Goal: Information Seeking & Learning: Find specific fact

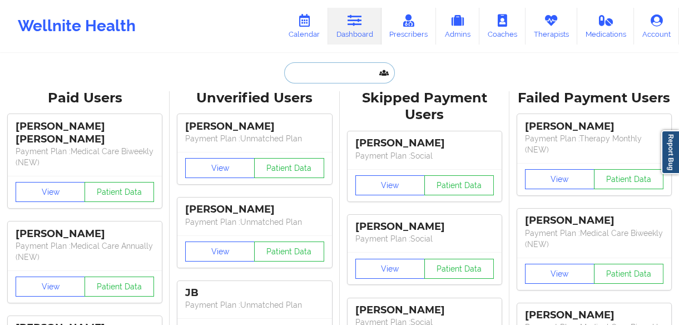
click at [333, 76] on input "text" at bounding box center [339, 72] width 110 height 21
paste input "[PERSON_NAME]"
type input "[PERSON_NAME]"
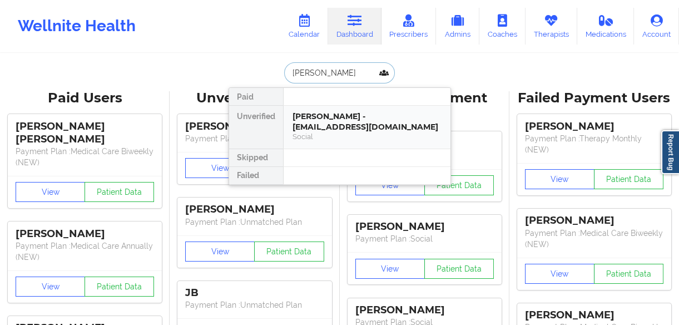
click at [355, 132] on div "Social" at bounding box center [366, 136] width 149 height 9
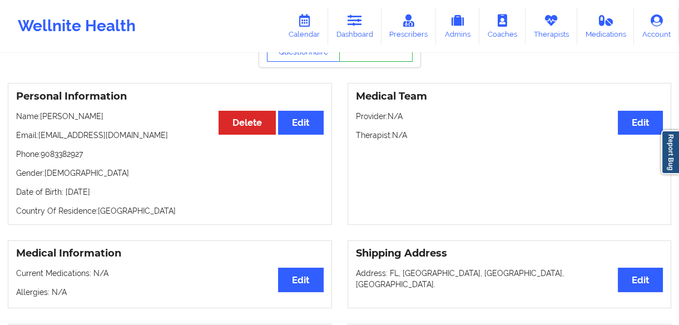
scroll to position [66, 0]
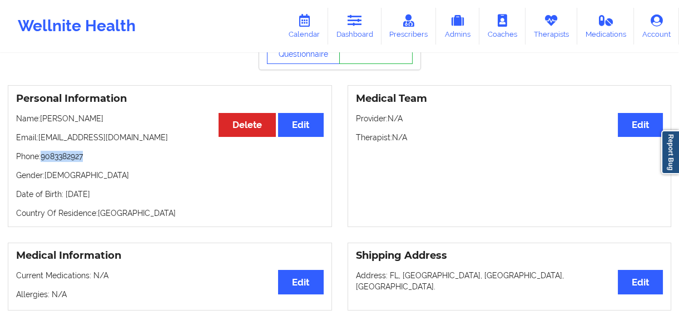
drag, startPoint x: 90, startPoint y: 160, endPoint x: 42, endPoint y: 161, distance: 47.3
click at [42, 161] on p "Phone: [PHONE_NUMBER]" at bounding box center [170, 156] width 308 height 11
copy p "9083382927"
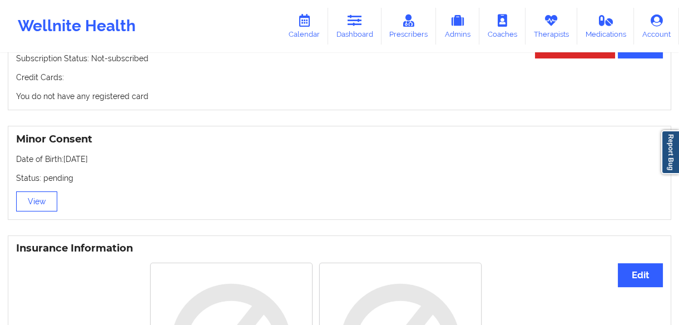
scroll to position [622, 0]
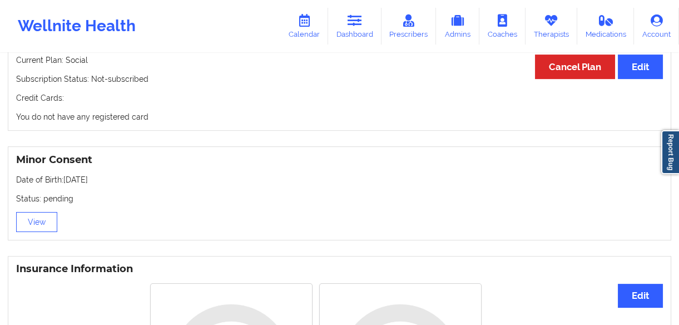
drag, startPoint x: 96, startPoint y: 179, endPoint x: 63, endPoint y: 176, distance: 32.4
click at [63, 176] on p "Date of Birth: [DEMOGRAPHIC_DATA]" at bounding box center [339, 179] width 647 height 11
copy p "[DATE]"
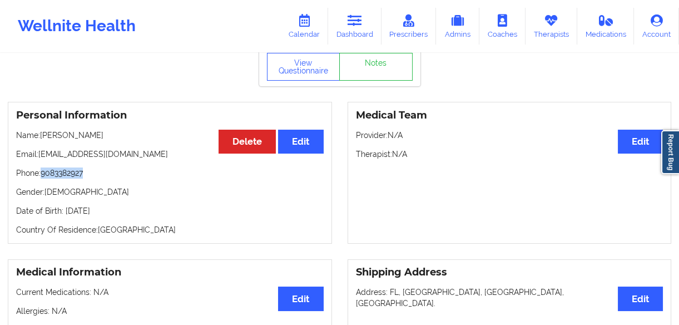
scroll to position [0, 0]
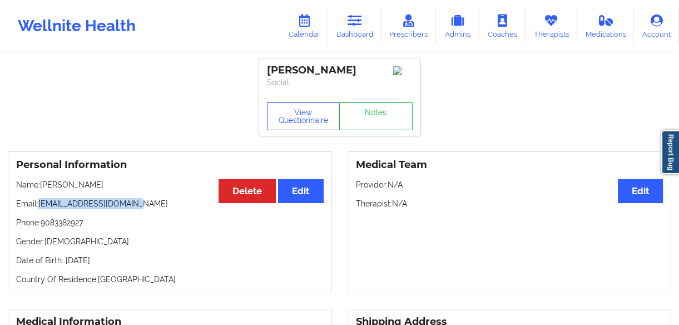
drag, startPoint x: 135, startPoint y: 204, endPoint x: 41, endPoint y: 207, distance: 94.6
click at [41, 207] on p "Email: [EMAIL_ADDRESS][DOMAIN_NAME]" at bounding box center [170, 203] width 308 height 11
copy p "[EMAIL_ADDRESS][DOMAIN_NAME]"
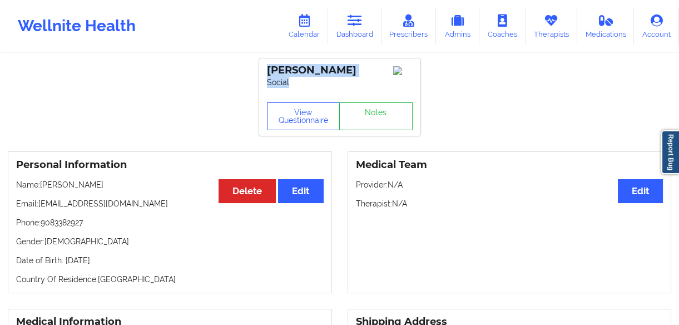
drag, startPoint x: 281, startPoint y: 66, endPoint x: 247, endPoint y: 66, distance: 34.5
drag, startPoint x: 249, startPoint y: 68, endPoint x: 350, endPoint y: 83, distance: 102.2
click at [357, 93] on div "[PERSON_NAME] Social" at bounding box center [339, 76] width 161 height 37
drag, startPoint x: 344, startPoint y: 63, endPoint x: 255, endPoint y: 75, distance: 90.3
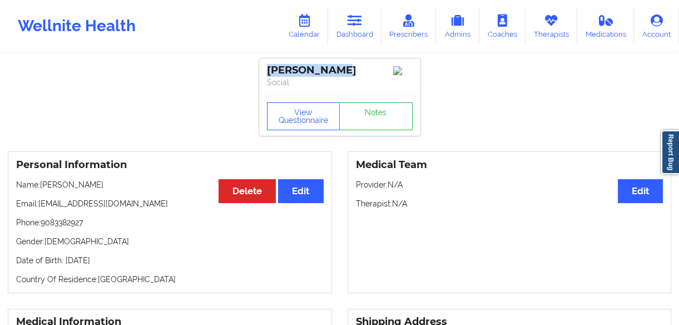
copy div "[PERSON_NAME]"
drag, startPoint x: 148, startPoint y: 207, endPoint x: 39, endPoint y: 201, distance: 108.6
click at [39, 201] on p "Email: [EMAIL_ADDRESS][DOMAIN_NAME]" at bounding box center [170, 203] width 308 height 11
copy p "[EMAIL_ADDRESS][DOMAIN_NAME]"
